Goal: Task Accomplishment & Management: Use online tool/utility

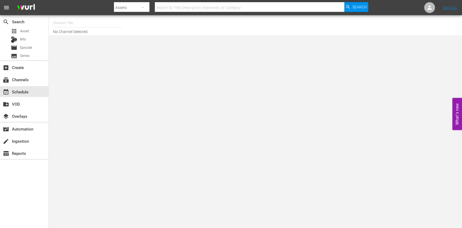
click at [184, 9] on input "text" at bounding box center [250, 7] width 190 height 13
type input "dog"
click at [135, 10] on div "Assets" at bounding box center [131, 7] width 35 height 15
click at [132, 40] on div "Episodes" at bounding box center [132, 40] width 22 height 9
drag, startPoint x: 175, startPoint y: 7, endPoint x: 177, endPoint y: 5, distance: 2.9
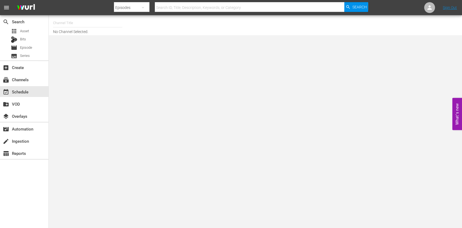
click at [177, 5] on input "text" at bounding box center [250, 7] width 190 height 13
type input "dogtown"
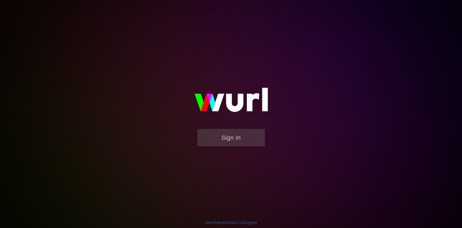
click at [206, 125] on img at bounding box center [231, 102] width 108 height 53
click at [214, 136] on button "Sign In" at bounding box center [231, 138] width 68 height 18
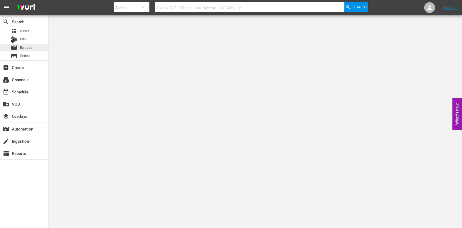
click at [35, 51] on div "movie Episode" at bounding box center [24, 48] width 48 height 8
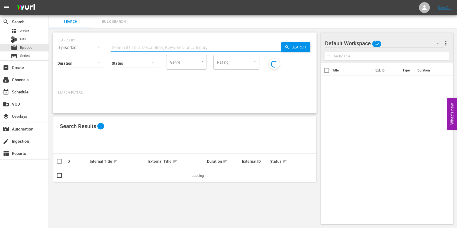
click at [165, 52] on input "text" at bounding box center [195, 47] width 171 height 13
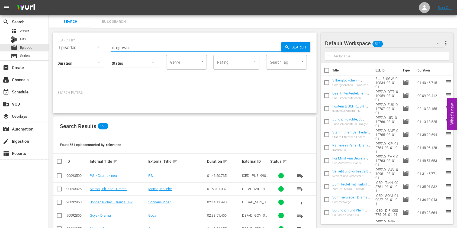
type input "dogtown"
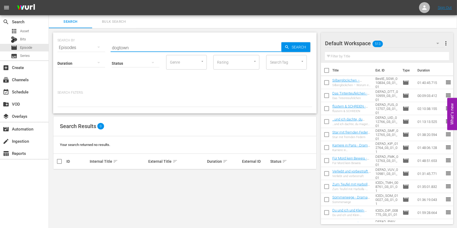
scroll to position [1, 0]
click at [138, 112] on div "SEARCH BY Search By Episodes Search ID, Title, Description, Keywords, or Catego…" at bounding box center [184, 72] width 263 height 81
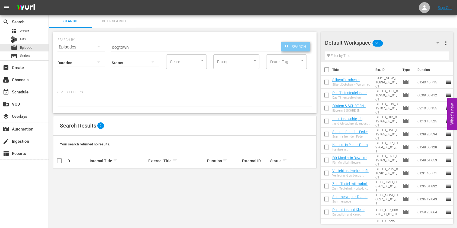
click at [308, 47] on span "Search" at bounding box center [299, 47] width 21 height 10
click at [82, 48] on div "Episodes" at bounding box center [81, 47] width 48 height 15
click at [78, 97] on div "Assets" at bounding box center [75, 100] width 22 height 9
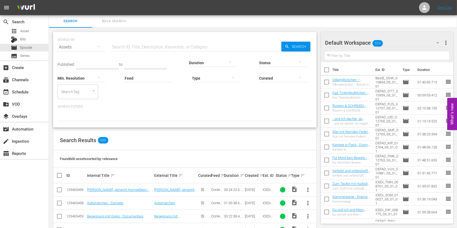
click at [143, 46] on input "text" at bounding box center [195, 47] width 171 height 13
type input "dogtown"
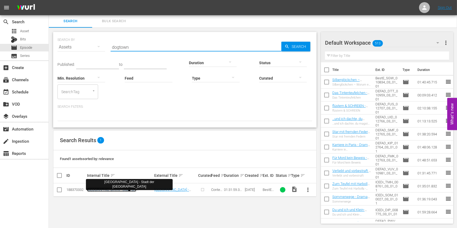
click at [100, 171] on link "[GEOGRAPHIC_DATA] - Stadt der [GEOGRAPHIC_DATA]" at bounding box center [111, 192] width 49 height 8
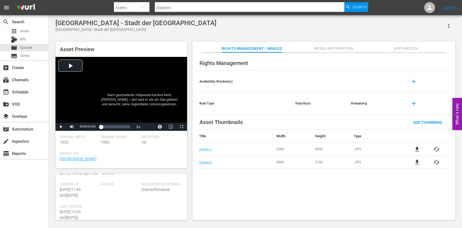
scroll to position [170, 0]
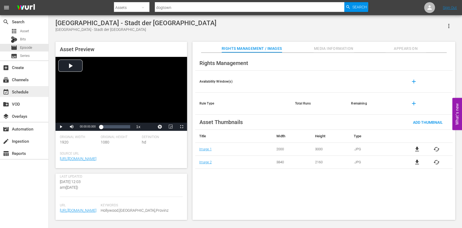
click at [29, 94] on div "event_available Schedule" at bounding box center [24, 91] width 48 height 11
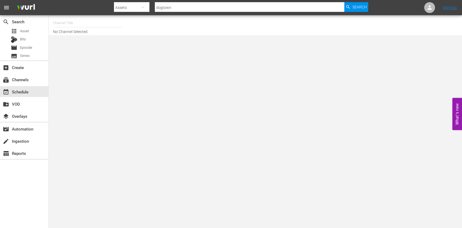
click at [112, 30] on div "Channel Title No Channel Selected." at bounding box center [163, 25] width 221 height 17
click at [78, 20] on input "text" at bounding box center [87, 23] width 69 height 13
click at [72, 47] on body "menu Search By Assets Search ID, Title, Description, Keywords, or Category dogt…" at bounding box center [231, 114] width 462 height 228
click at [87, 20] on input "defa" at bounding box center [87, 23] width 69 height 13
click at [85, 38] on div "DEFA TV (1609 - wdrmediagroup_defatv_1)" at bounding box center [127, 38] width 140 height 13
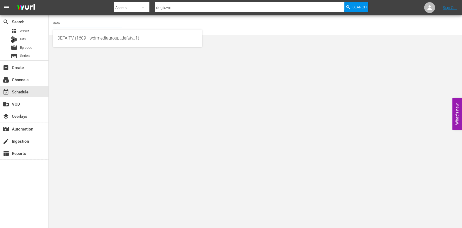
type input "DEFA TV (1609 - wdrmediagroup_defatv_1)"
